Goal: Use online tool/utility: Use online tool/utility

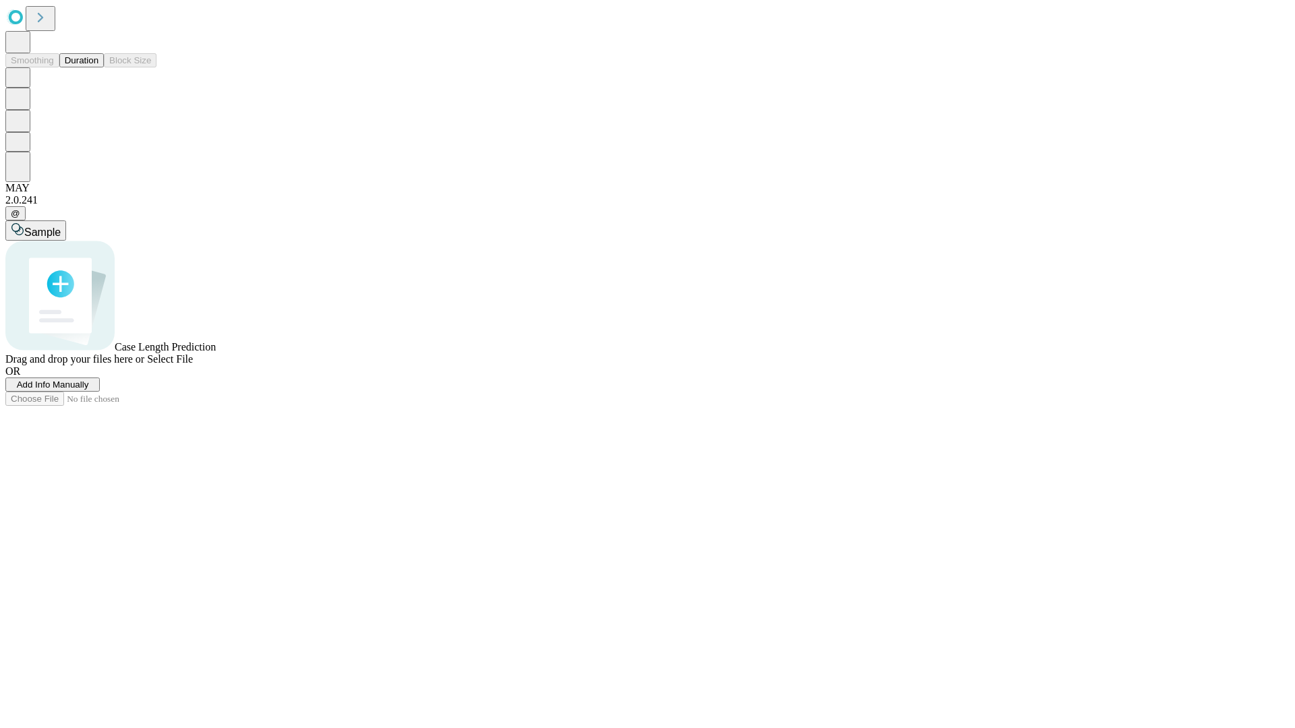
click at [98, 67] on button "Duration" at bounding box center [81, 60] width 45 height 14
click at [89, 390] on span "Add Info Manually" at bounding box center [53, 385] width 72 height 10
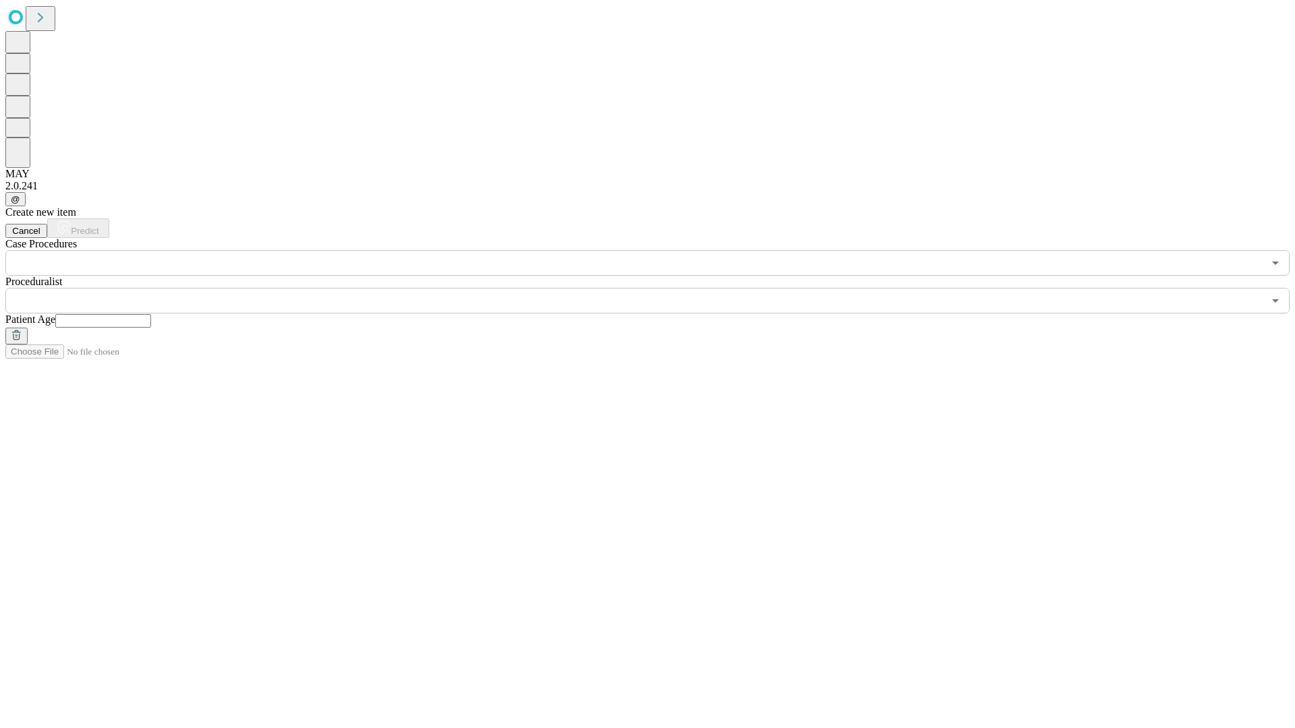
click at [151, 314] on input "text" at bounding box center [103, 320] width 96 height 13
type input "**"
click at [657, 288] on input "text" at bounding box center [634, 301] width 1258 height 26
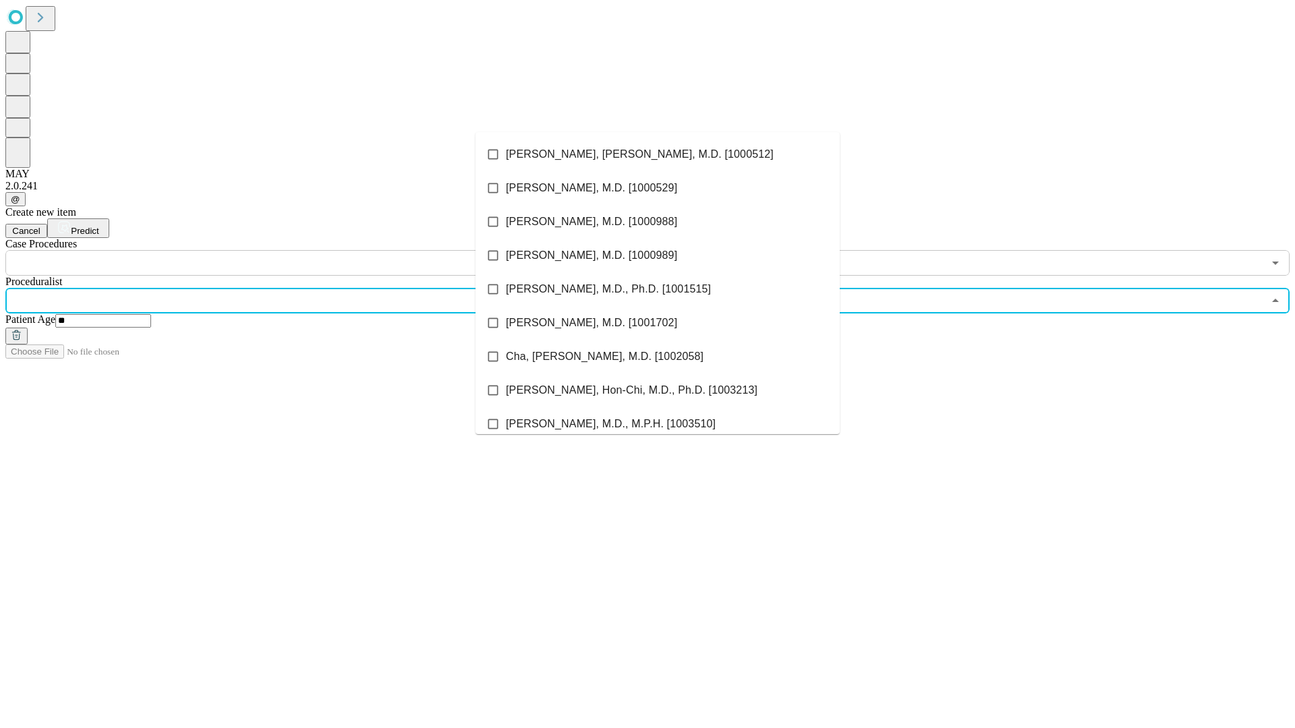
click at [658, 154] on li "[PERSON_NAME], [PERSON_NAME], M.D. [1000512]" at bounding box center [658, 155] width 364 height 34
click at [283, 250] on input "text" at bounding box center [634, 263] width 1258 height 26
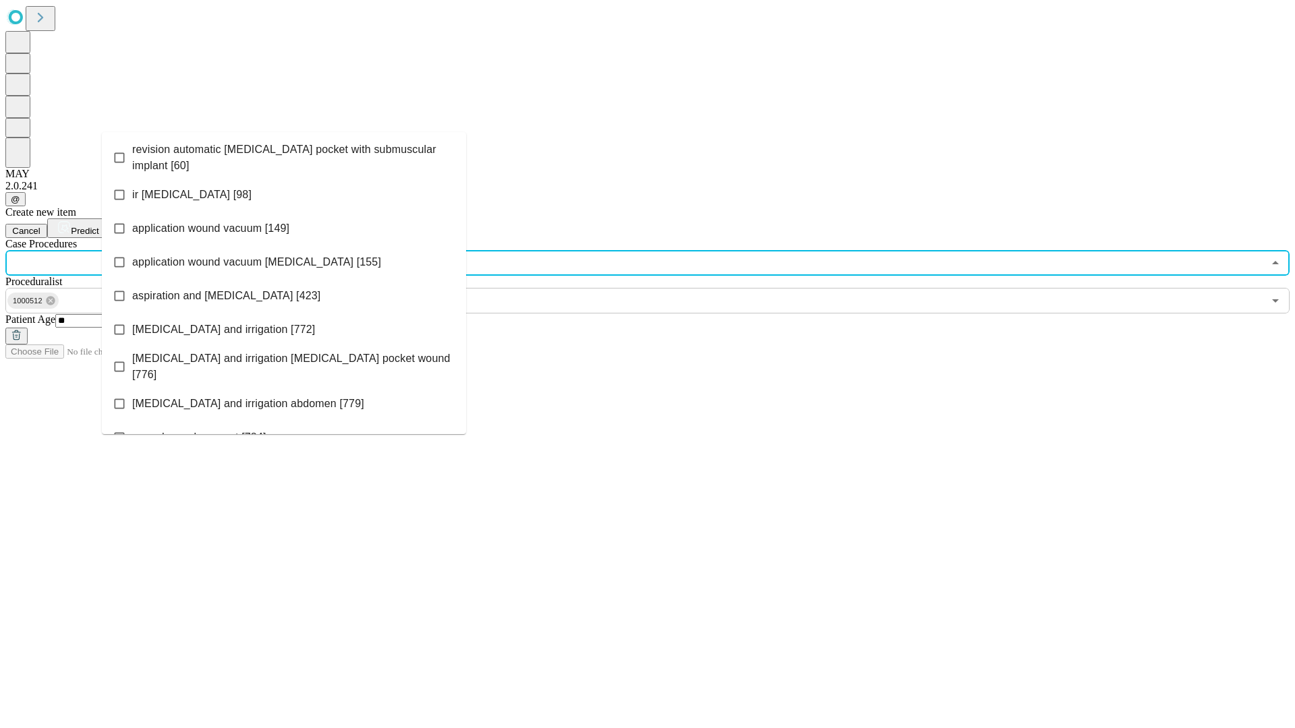
click at [284, 154] on span "revision automatic [MEDICAL_DATA] pocket with submuscular implant [60]" at bounding box center [293, 158] width 323 height 32
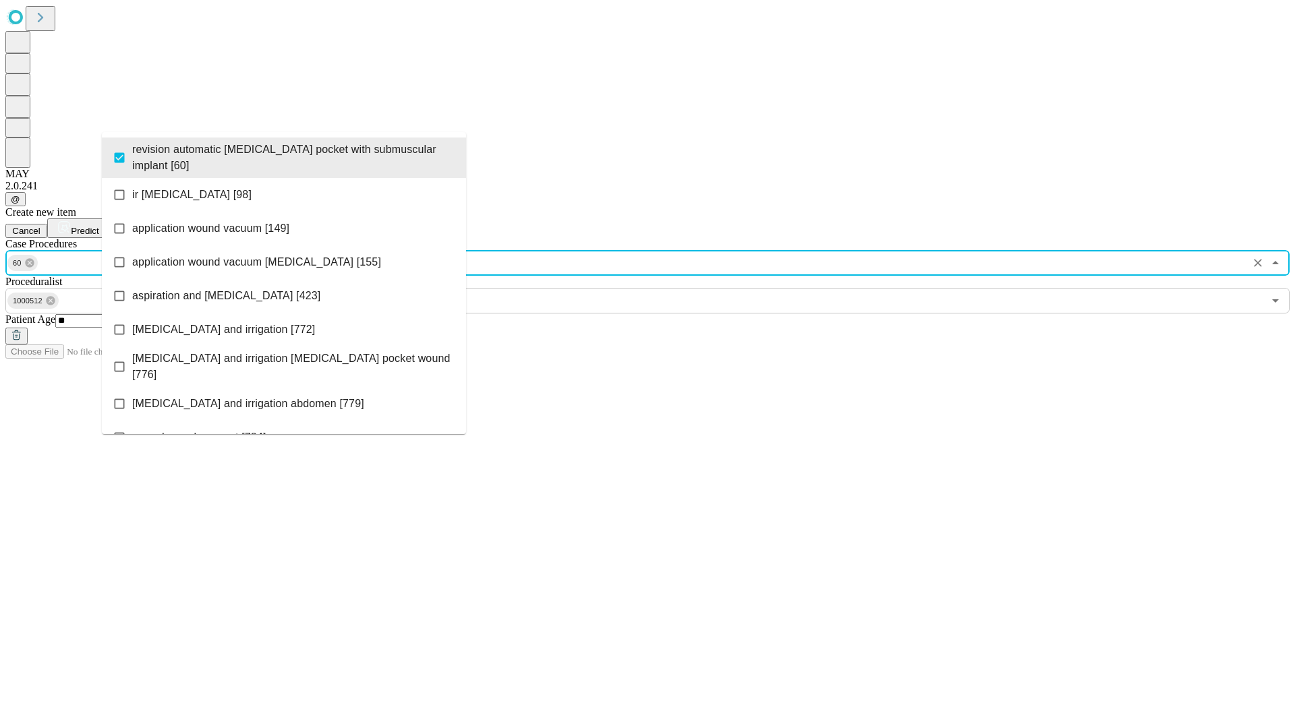
click at [98, 226] on span "Predict" at bounding box center [85, 231] width 28 height 10
